Goal: Complete application form

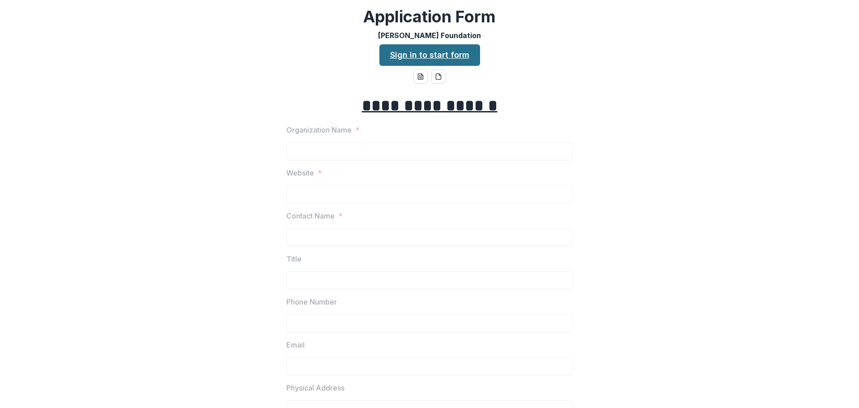
click at [447, 59] on link "Sign in to start form" at bounding box center [429, 54] width 101 height 21
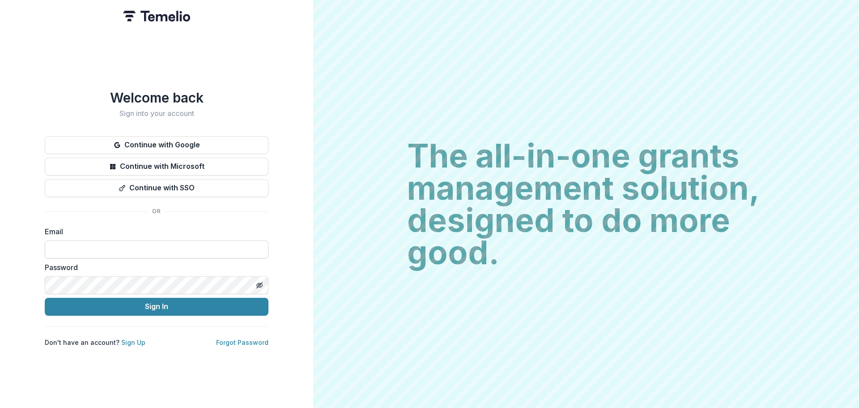
click at [183, 241] on input at bounding box center [157, 249] width 224 height 18
click at [103, 248] on input at bounding box center [157, 249] width 224 height 18
type input "**********"
click at [45, 298] on button "Sign In" at bounding box center [157, 307] width 224 height 18
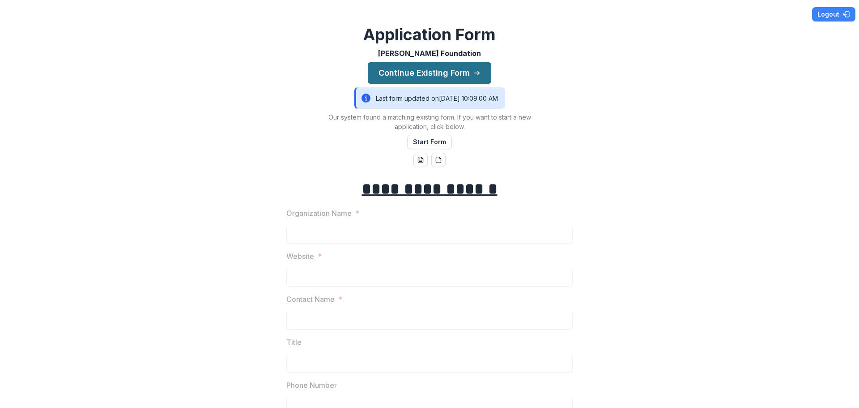
click at [449, 77] on button "Continue Existing Form" at bounding box center [429, 72] width 123 height 21
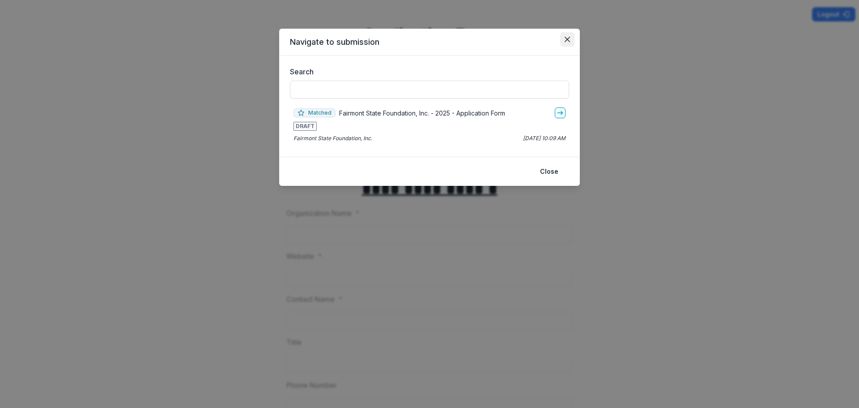
click at [565, 39] on icon "Close" at bounding box center [567, 39] width 5 height 5
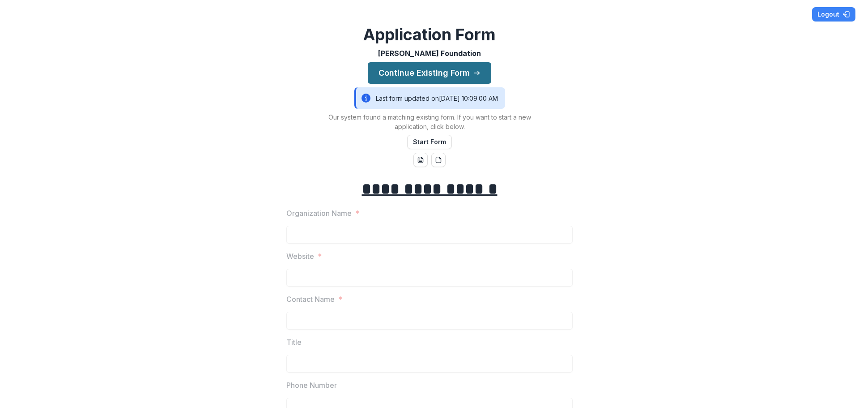
click at [442, 71] on button "Continue Existing Form" at bounding box center [429, 72] width 123 height 21
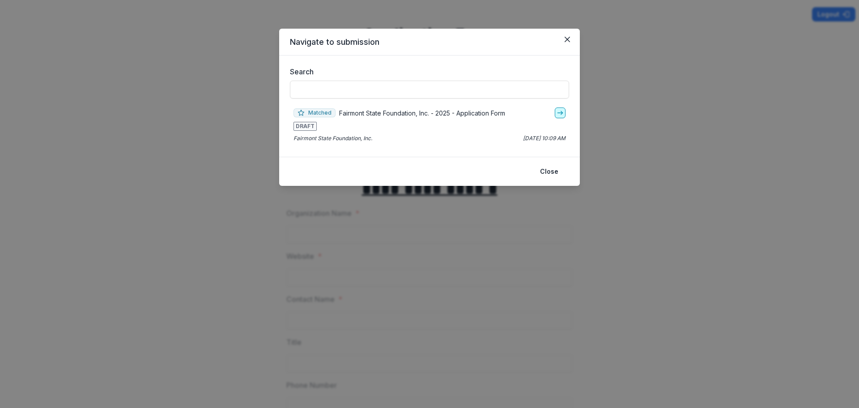
click at [562, 113] on polyline "go-to" at bounding box center [562, 113] width 2 height 4
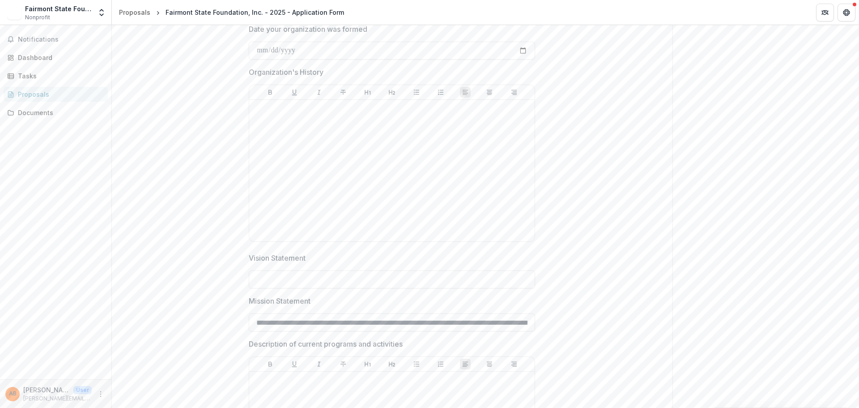
scroll to position [626, 0]
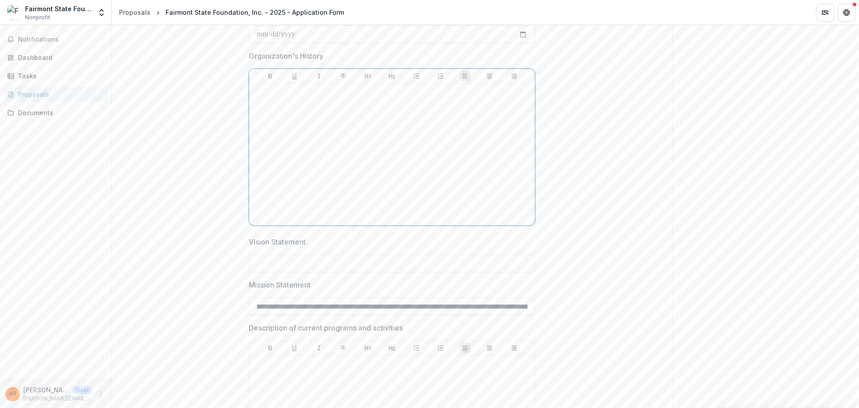
click at [297, 105] on div at bounding box center [392, 154] width 278 height 134
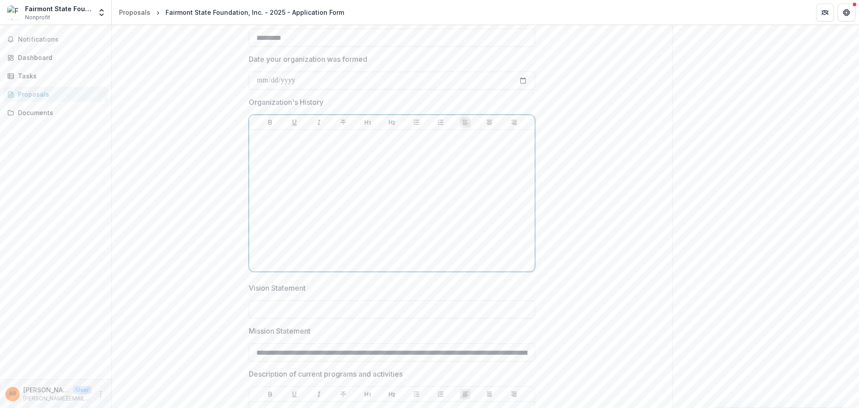
scroll to position [537, 0]
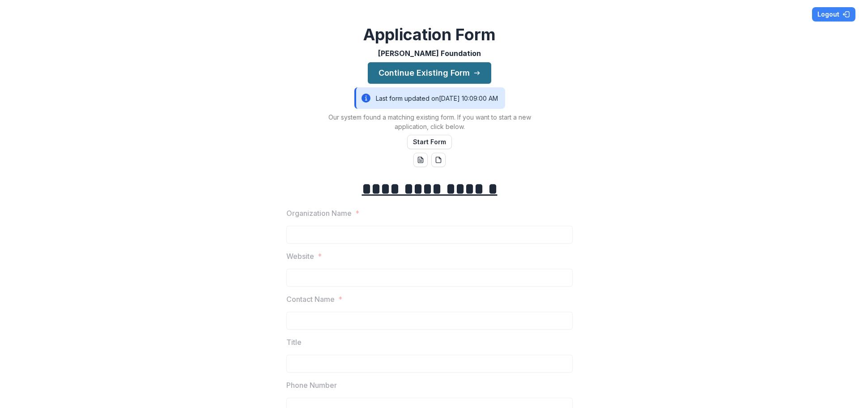
click at [460, 76] on button "Continue Existing Form" at bounding box center [429, 72] width 123 height 21
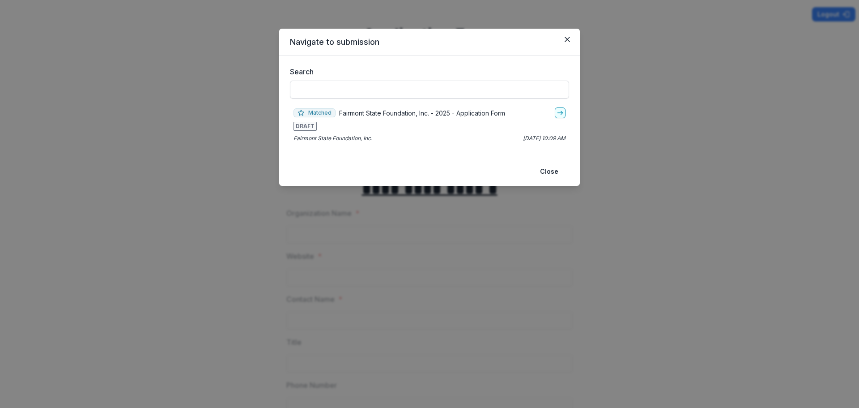
click at [404, 94] on input "Search" at bounding box center [429, 90] width 279 height 18
click at [561, 112] on icon "go-to" at bounding box center [560, 112] width 7 height 7
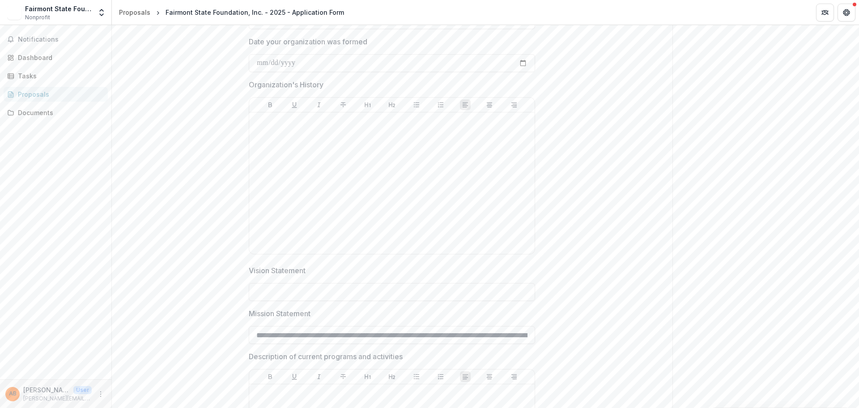
scroll to position [582, 0]
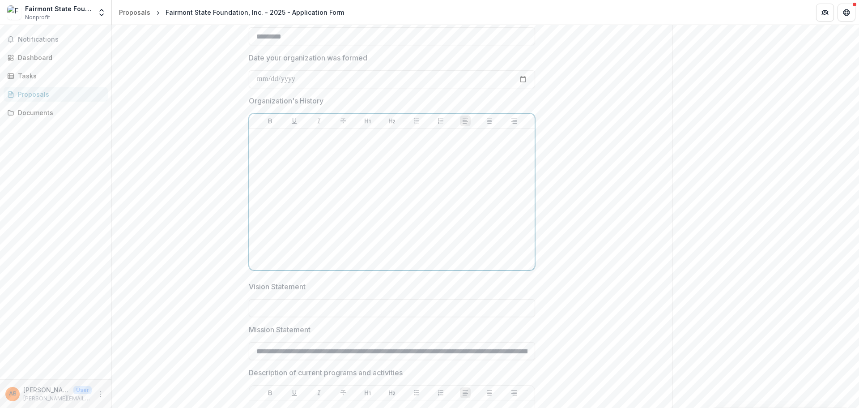
click at [289, 158] on div at bounding box center [392, 199] width 278 height 134
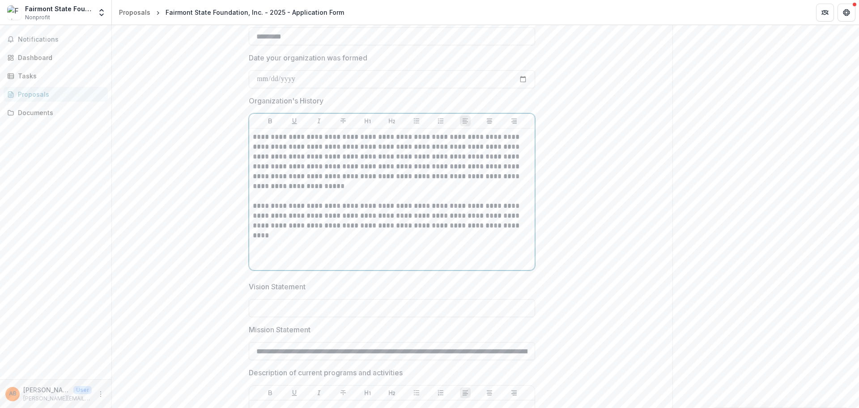
click at [278, 192] on p "**********" at bounding box center [392, 181] width 278 height 98
click at [373, 187] on p "**********" at bounding box center [392, 181] width 278 height 98
click at [355, 168] on p "**********" at bounding box center [392, 181] width 278 height 98
click at [381, 169] on p "**********" at bounding box center [392, 181] width 278 height 98
click at [418, 160] on p "**********" at bounding box center [392, 181] width 278 height 98
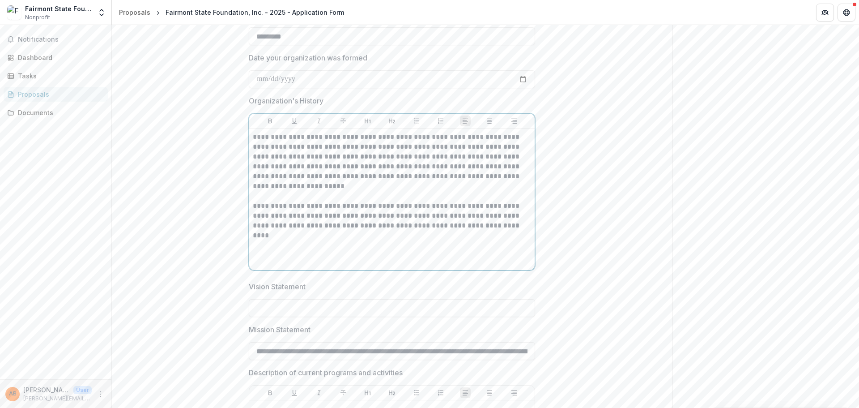
click at [417, 167] on p "**********" at bounding box center [392, 181] width 278 height 98
click at [402, 185] on p "**********" at bounding box center [392, 181] width 278 height 98
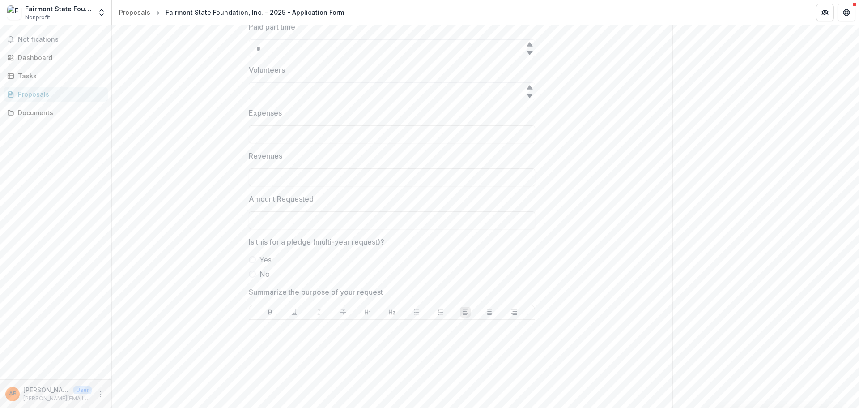
scroll to position [1342, 0]
click at [362, 221] on input "Amount Requested" at bounding box center [392, 219] width 286 height 18
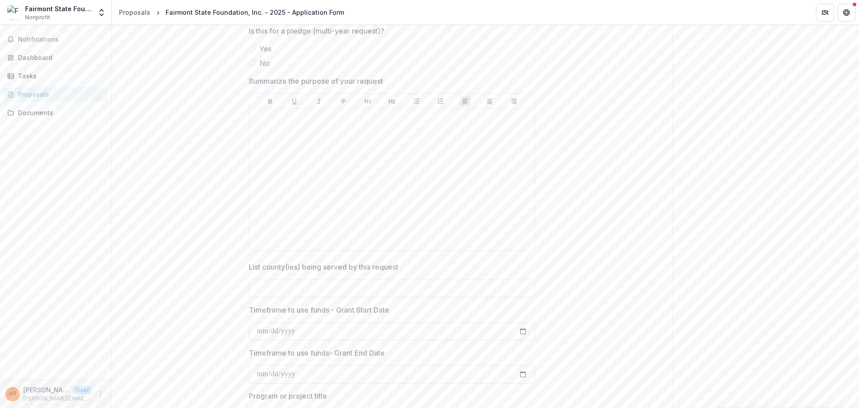
scroll to position [1566, 0]
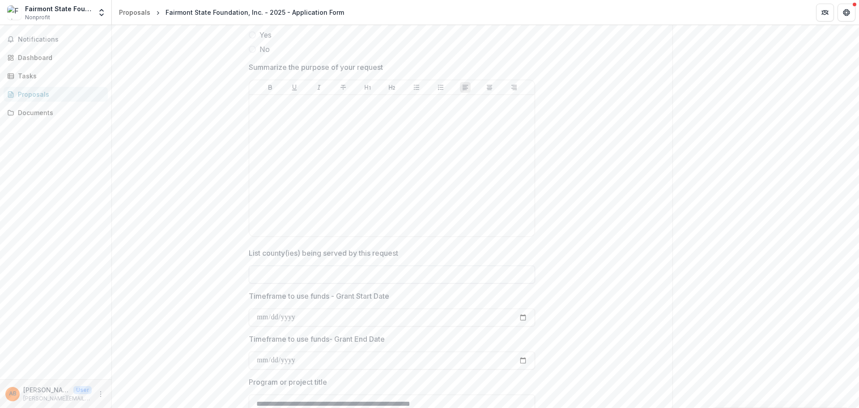
type input "*******"
click at [374, 274] on input "List county(ies) being served by this request" at bounding box center [392, 274] width 286 height 18
click at [324, 271] on input "List county(ies) being served by this request" at bounding box center [392, 274] width 286 height 18
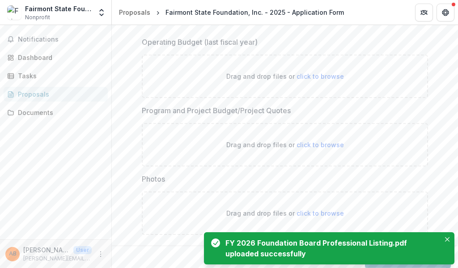
scroll to position [2702, 0]
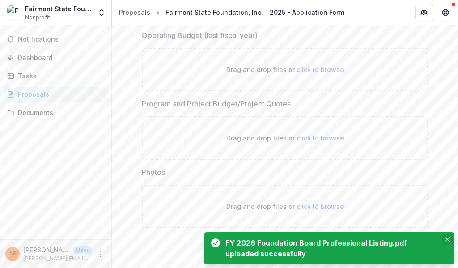
click at [448, 237] on button "Close" at bounding box center [447, 239] width 11 height 11
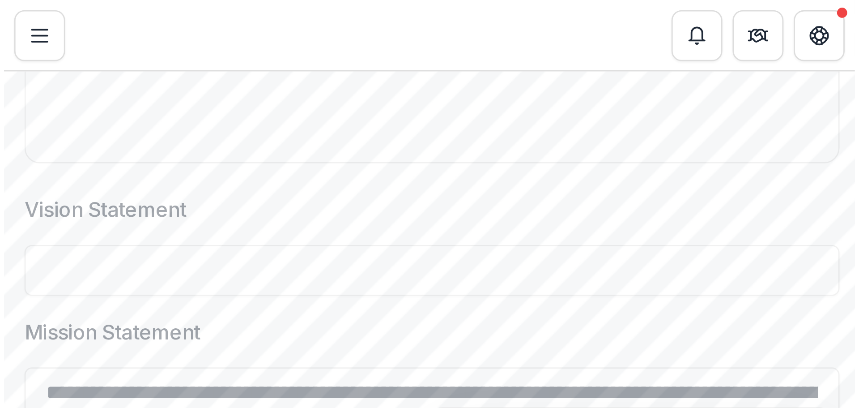
scroll to position [795, 0]
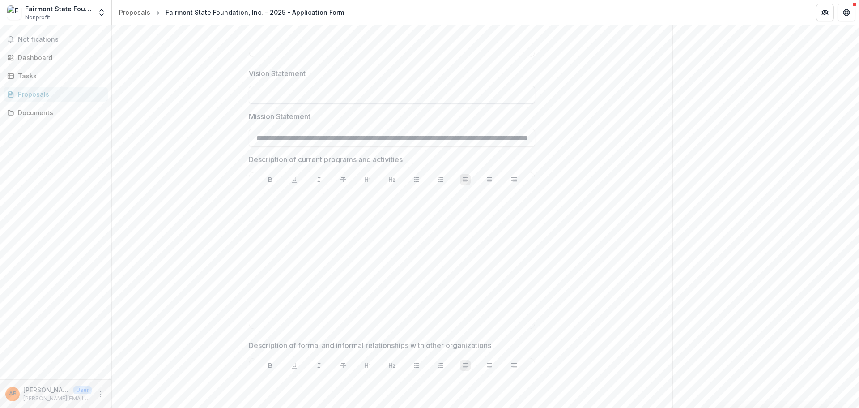
click at [267, 97] on input "Vision Statement" at bounding box center [392, 95] width 286 height 18
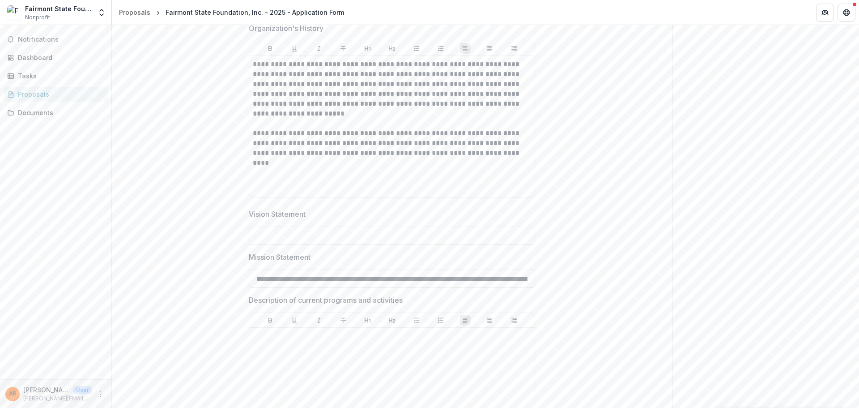
scroll to position [750, 0]
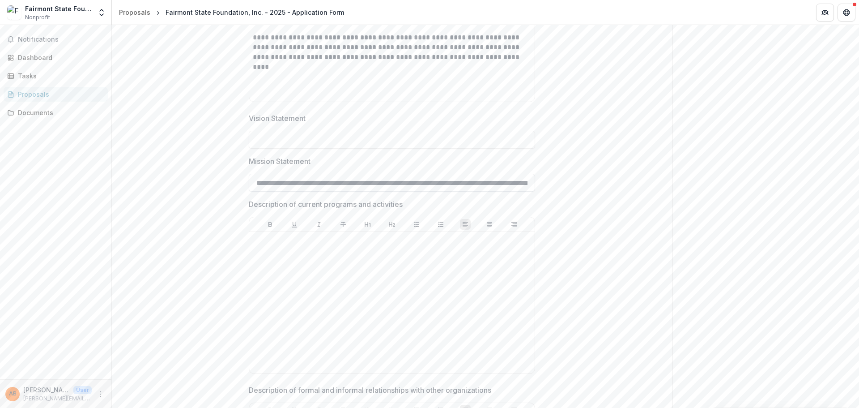
click at [503, 183] on input "**********" at bounding box center [392, 183] width 286 height 18
click at [275, 139] on input "Vision Statement" at bounding box center [392, 140] width 286 height 18
click at [323, 138] on input "**********" at bounding box center [392, 140] width 286 height 18
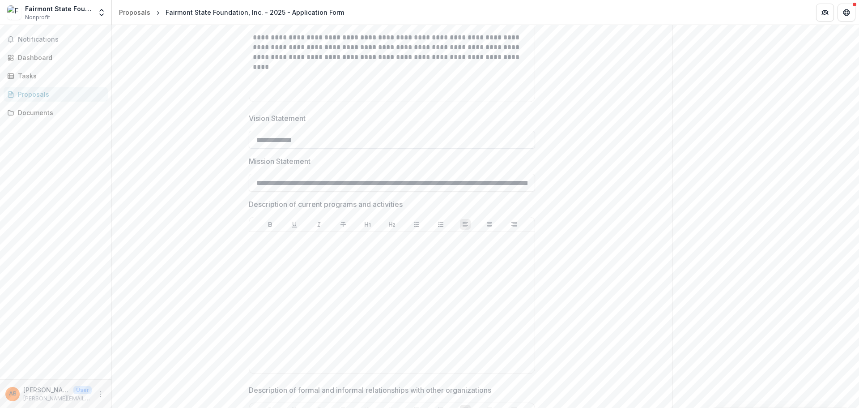
paste input "**********"
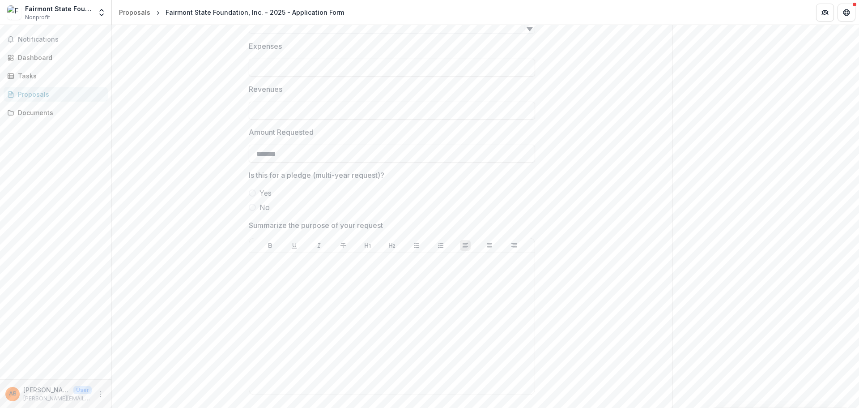
scroll to position [1421, 0]
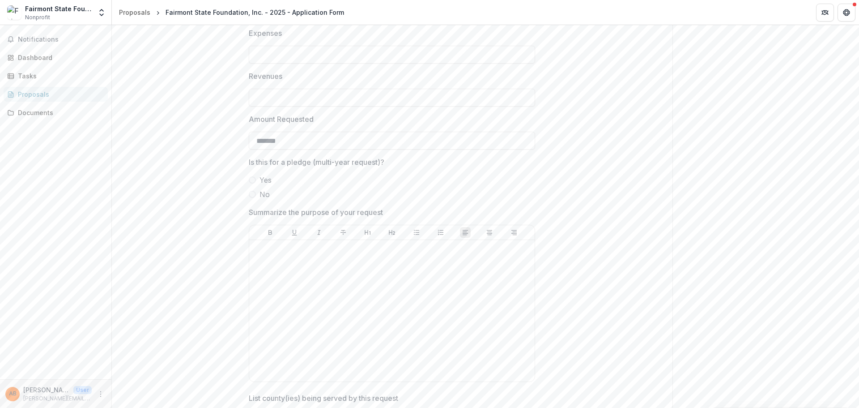
type input "**********"
click at [250, 194] on span at bounding box center [252, 194] width 7 height 7
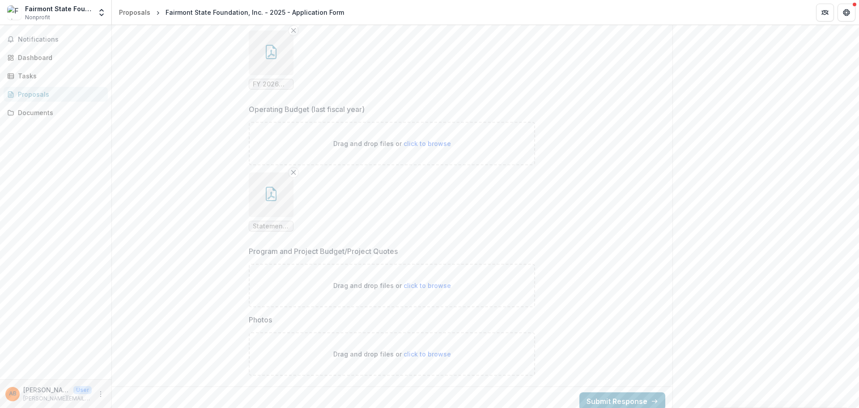
scroll to position [2698, 0]
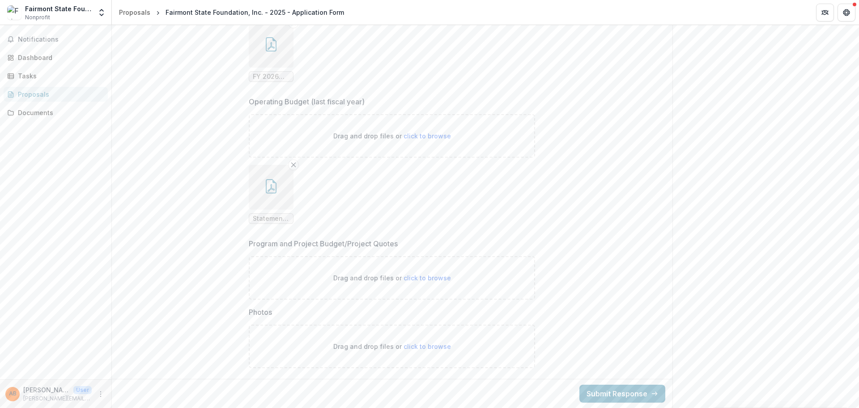
click at [438, 278] on span "click to browse" at bounding box center [427, 278] width 47 height 8
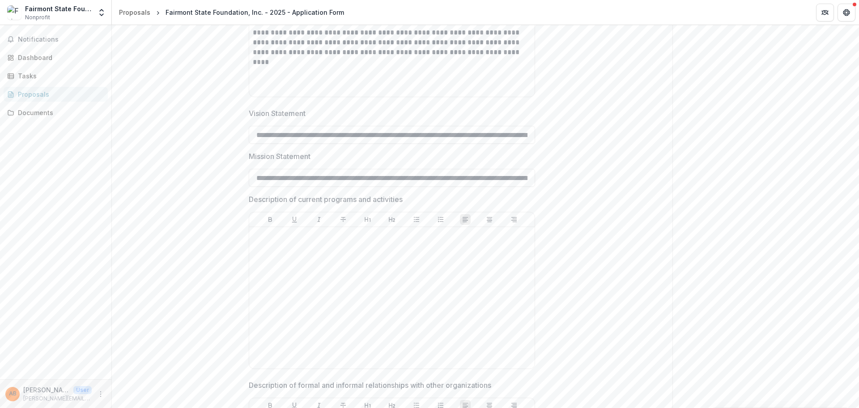
scroll to position [761, 0]
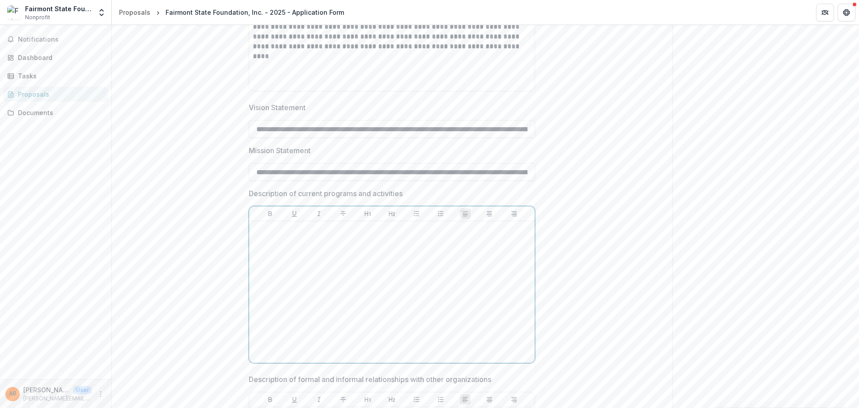
click at [355, 268] on div at bounding box center [392, 292] width 278 height 134
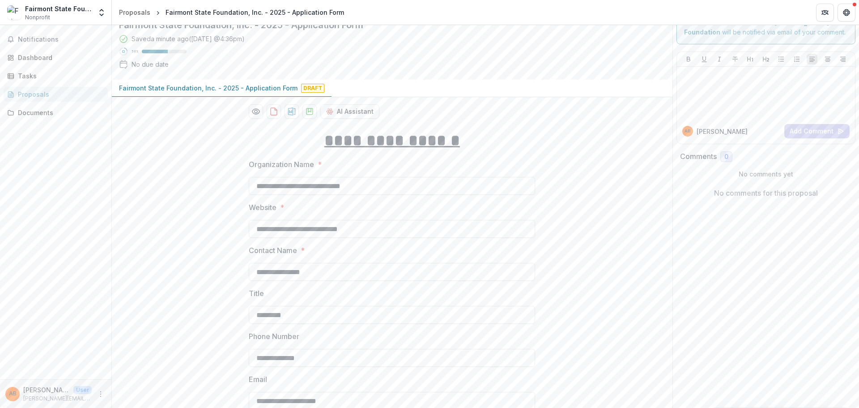
scroll to position [45, 0]
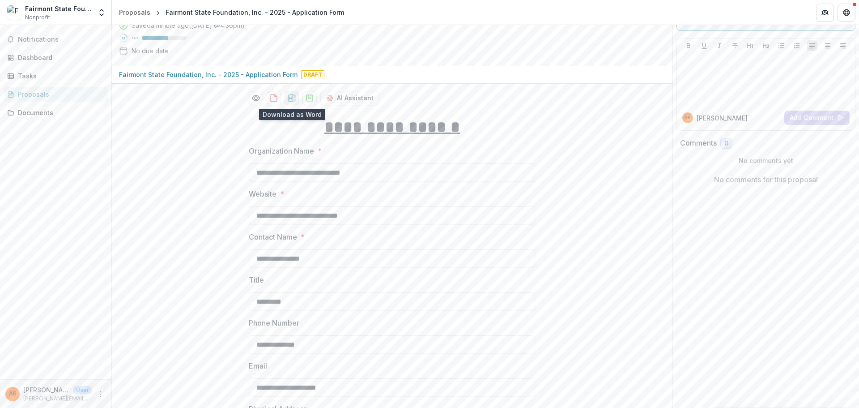
click at [292, 98] on icon "download-proposal" at bounding box center [292, 98] width 8 height 8
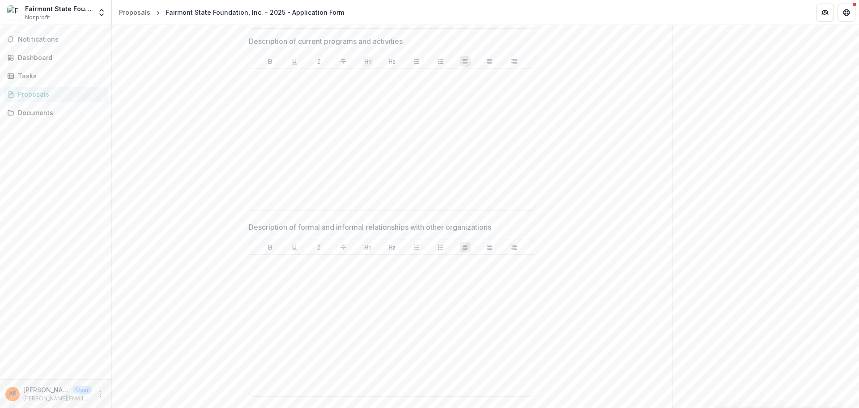
scroll to position [939, 0]
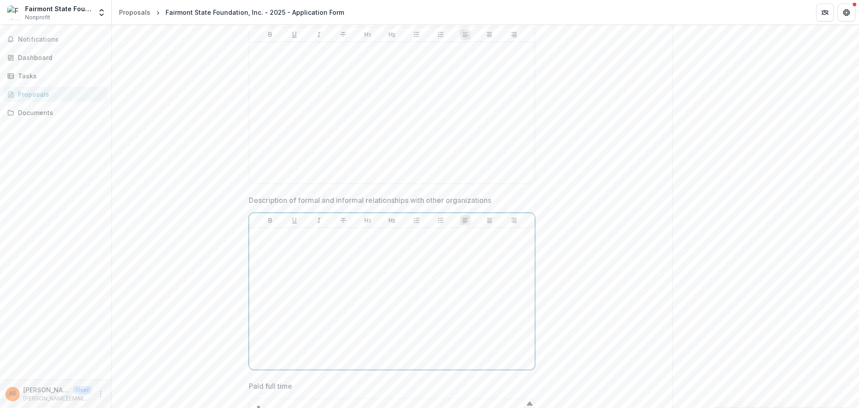
click at [434, 265] on div at bounding box center [392, 298] width 278 height 134
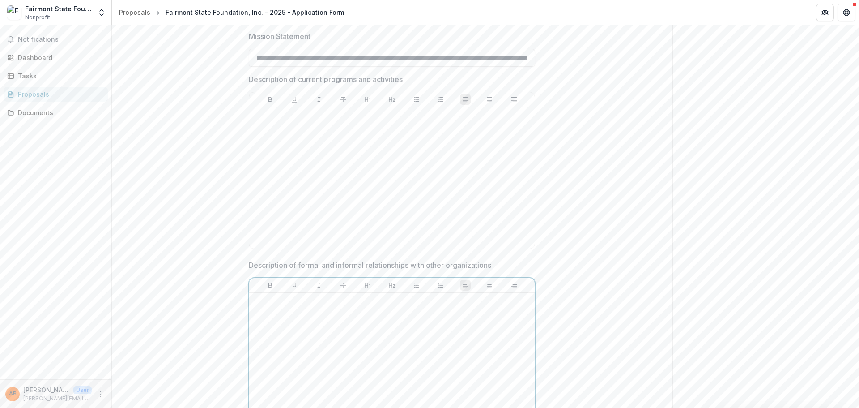
scroll to position [805, 0]
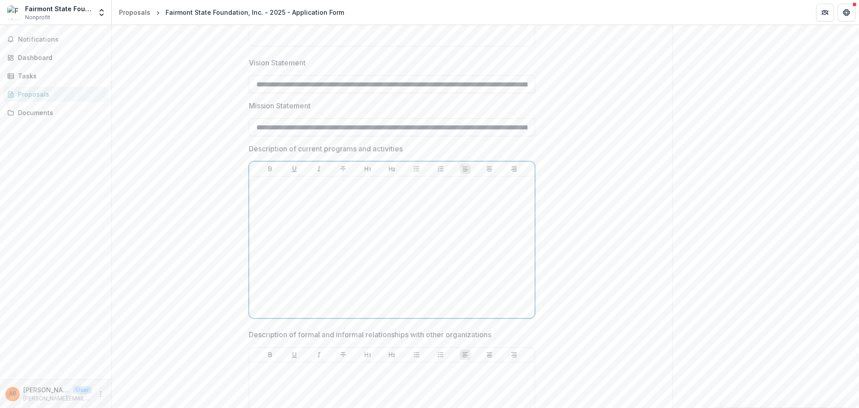
click at [355, 216] on div at bounding box center [392, 247] width 278 height 134
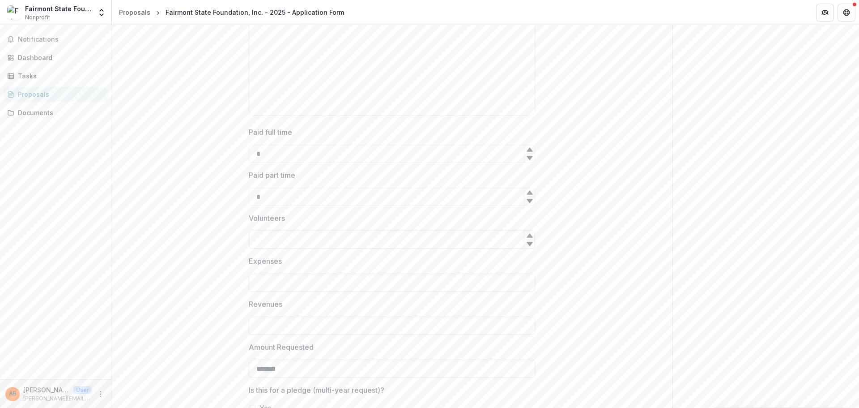
scroll to position [1208, 0]
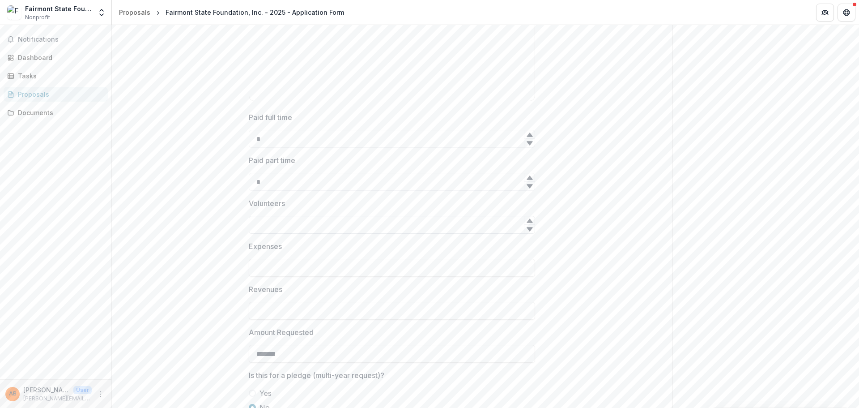
click at [439, 229] on input "Volunteers" at bounding box center [392, 225] width 286 height 18
type input "*"
click at [691, 208] on div "Send comments or questions to Milan Puskar Foundation in the box below. Milan P…" at bounding box center [765, 357] width 187 height 3081
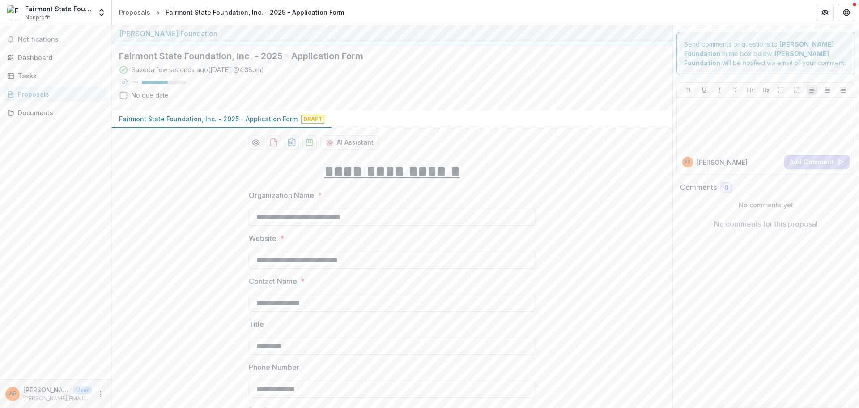
scroll to position [0, 0]
click at [136, 13] on div "Proposals" at bounding box center [134, 12] width 31 height 9
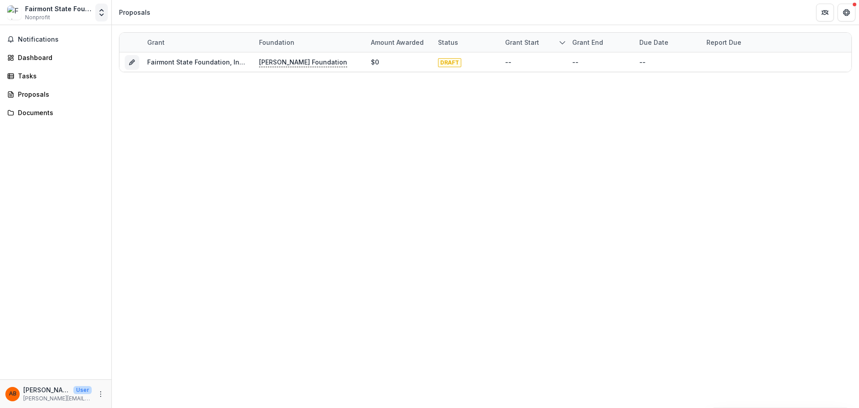
click at [102, 13] on icon "Open entity switcher" at bounding box center [101, 12] width 9 height 9
click at [65, 35] on link "Team Settings" at bounding box center [55, 34] width 107 height 15
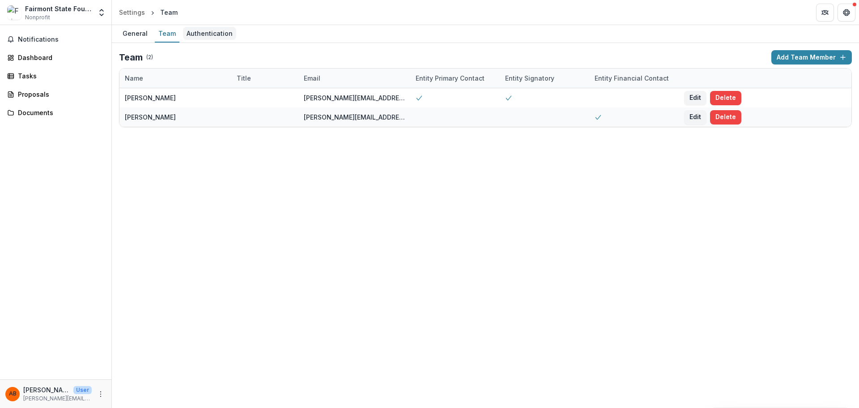
click at [195, 35] on div "Authentication" at bounding box center [209, 33] width 53 height 13
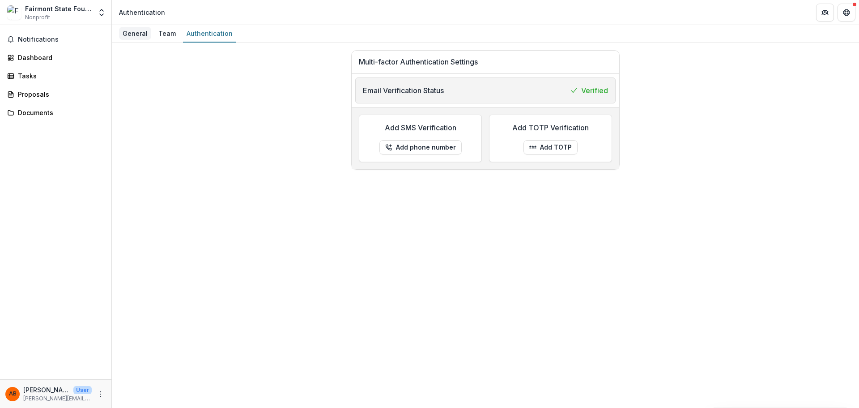
click at [130, 33] on div "General" at bounding box center [135, 33] width 32 height 13
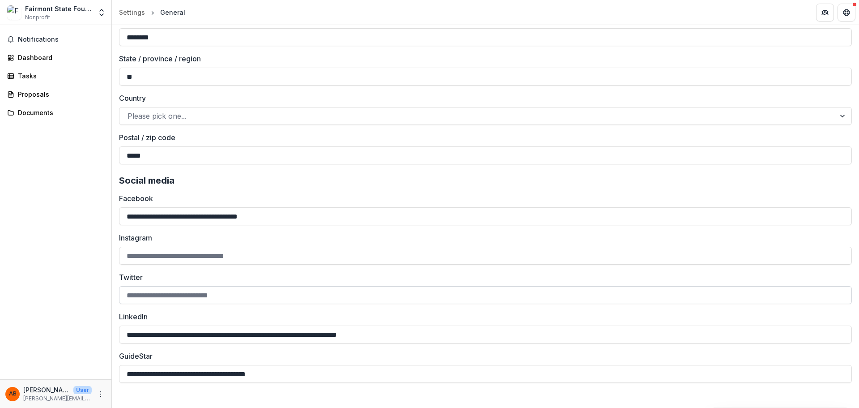
scroll to position [1120, 0]
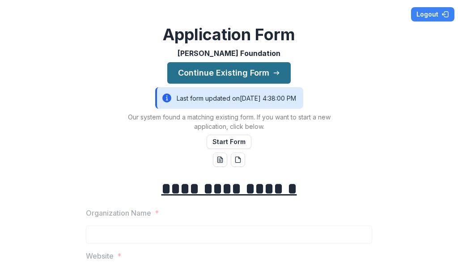
click at [271, 81] on button "Continue Existing Form" at bounding box center [228, 72] width 123 height 21
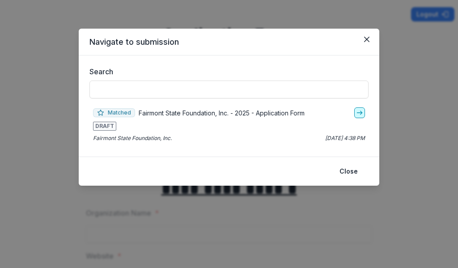
click at [361, 114] on icon "go-to" at bounding box center [359, 112] width 7 height 7
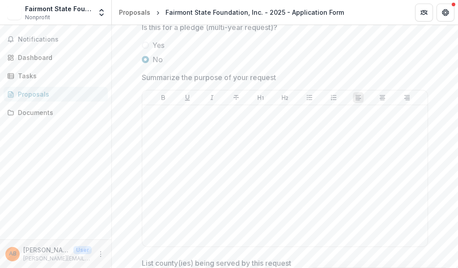
scroll to position [1566, 0]
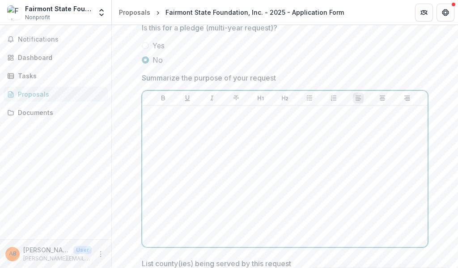
click at [224, 183] on div at bounding box center [285, 176] width 278 height 134
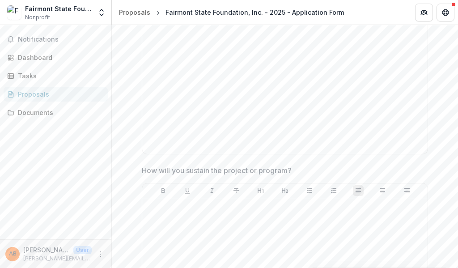
scroll to position [2103, 0]
click at [280, 227] on div at bounding box center [285, 268] width 278 height 134
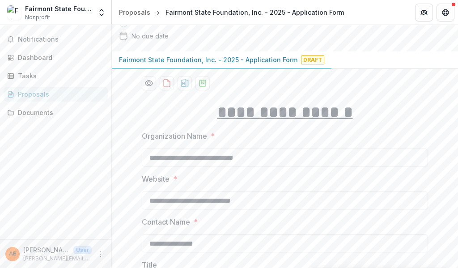
scroll to position [0, 0]
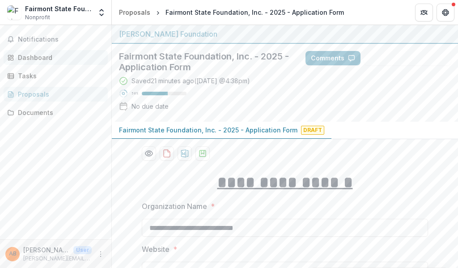
click at [38, 59] on div "Dashboard" at bounding box center [59, 57] width 83 height 9
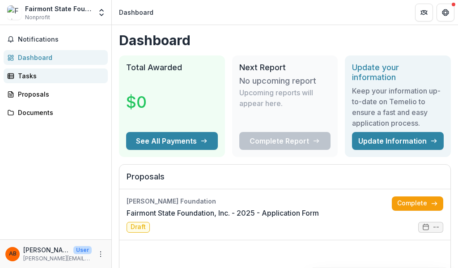
click at [19, 72] on div "Tasks" at bounding box center [59, 75] width 83 height 9
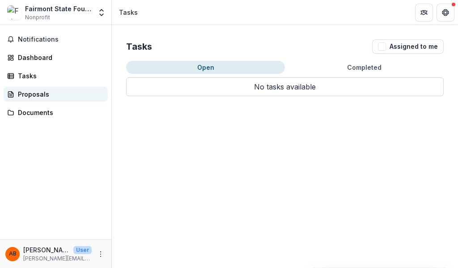
click at [29, 92] on div "Proposals" at bounding box center [59, 93] width 83 height 9
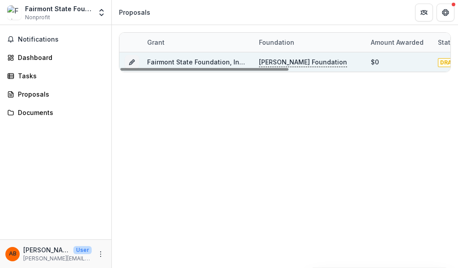
click at [217, 59] on link "Fairmont State Foundation, Inc. - 2025 - Application Form" at bounding box center [236, 62] width 179 height 8
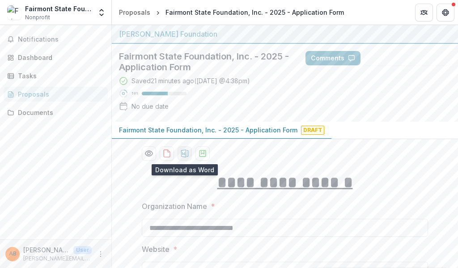
click at [183, 153] on icon "download-proposal" at bounding box center [184, 153] width 9 height 9
